Goal: Book appointment/travel/reservation

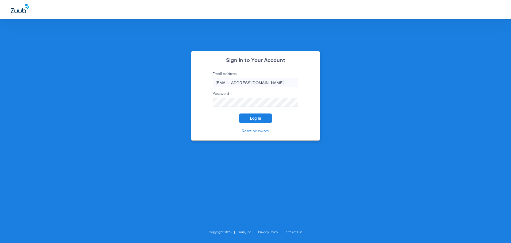
click at [260, 118] on span "Log In" at bounding box center [255, 118] width 11 height 4
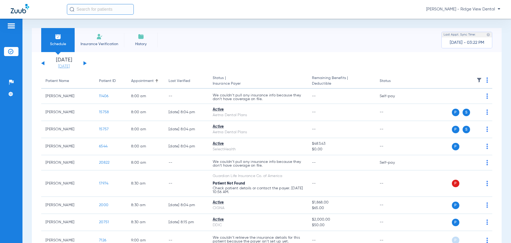
click at [65, 67] on link "[DATE]" at bounding box center [64, 66] width 32 height 5
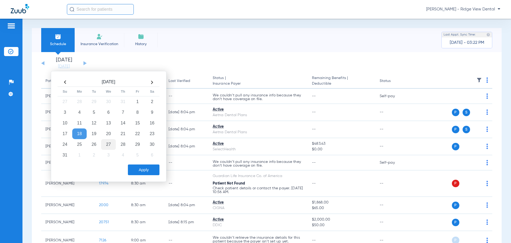
click at [107, 143] on td "27" at bounding box center [108, 144] width 14 height 11
click at [135, 172] on button "Apply" at bounding box center [144, 170] width 32 height 11
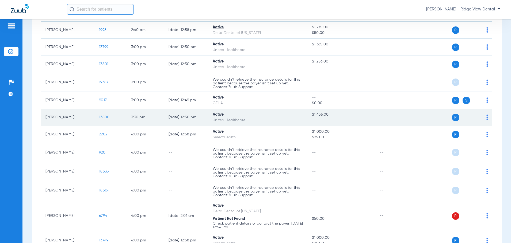
scroll to position [856, 0]
